Goal: Find contact information

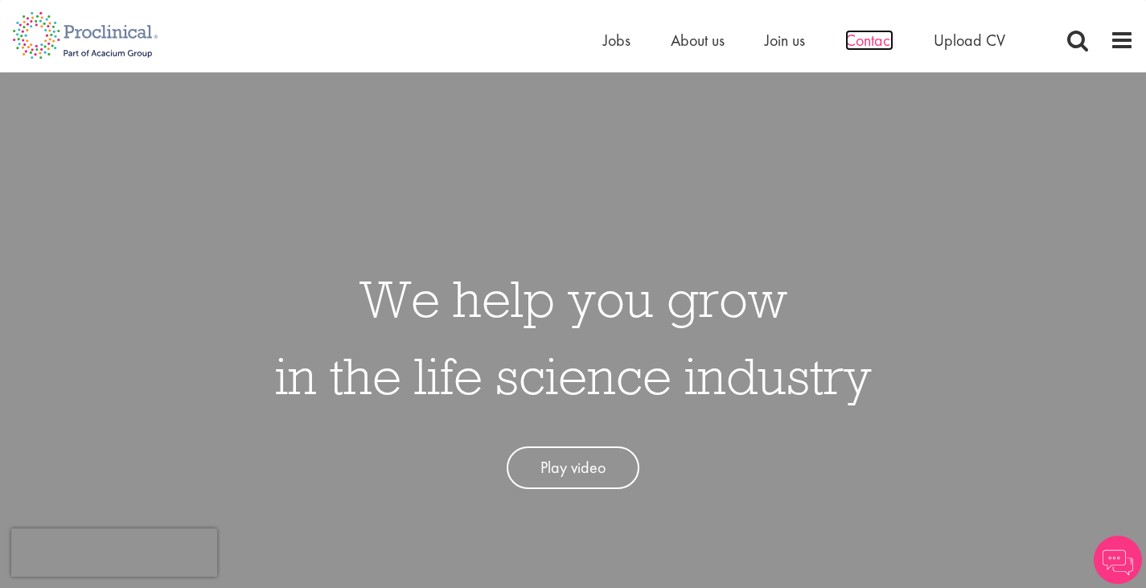
click at [874, 37] on span "Contact" at bounding box center [869, 40] width 48 height 21
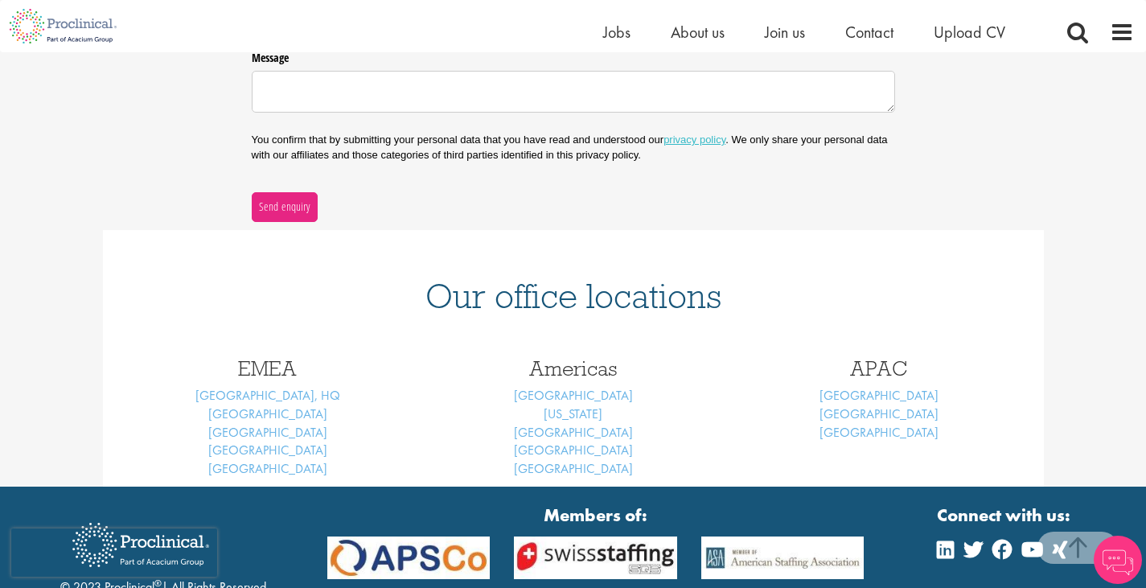
scroll to position [508, 0]
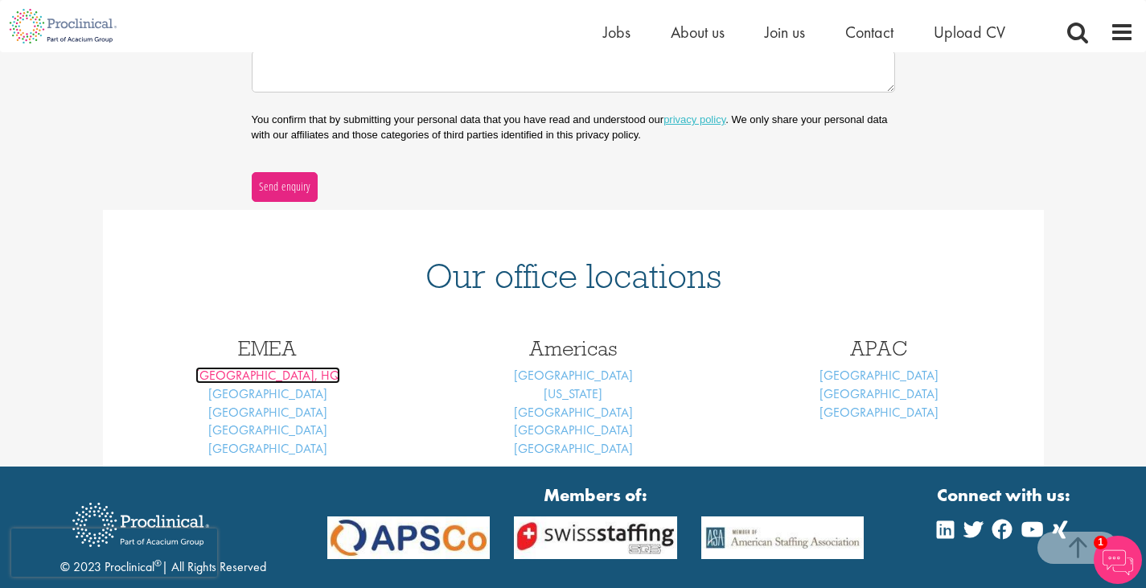
click at [238, 373] on link "[GEOGRAPHIC_DATA], HQ" at bounding box center [267, 375] width 145 height 17
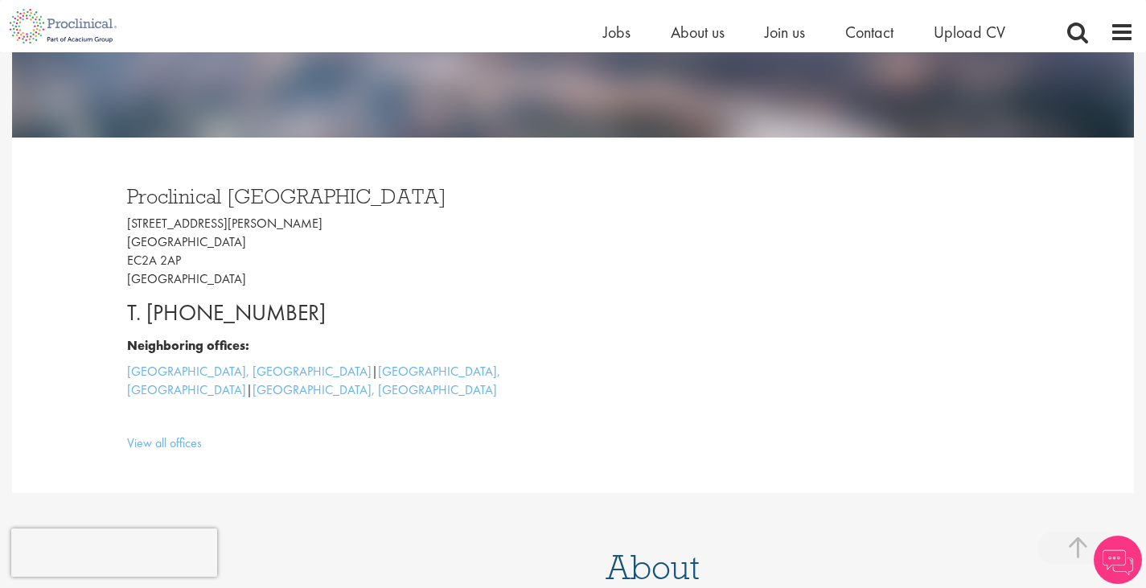
scroll to position [440, 0]
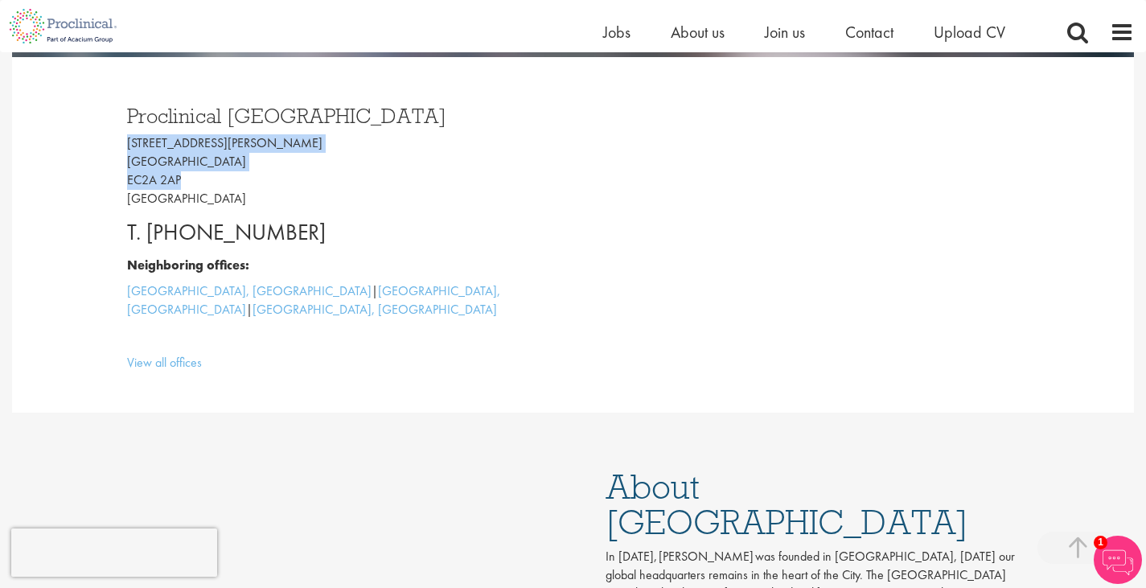
drag, startPoint x: 128, startPoint y: 142, endPoint x: 202, endPoint y: 174, distance: 80.7
click at [202, 174] on p "[STREET_ADDRESS][PERSON_NAME]" at bounding box center [344, 170] width 434 height 73
copy p "[STREET_ADDRESS][PERSON_NAME]"
